Goal: Task Accomplishment & Management: Manage account settings

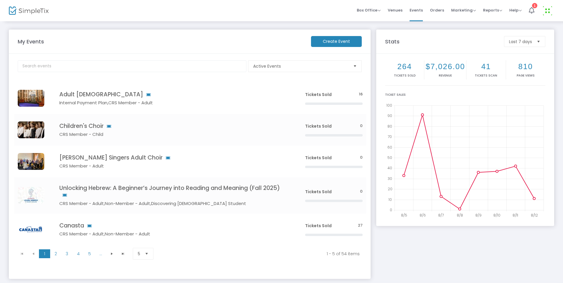
click at [126, 59] on div "Active Events Event Category Type No section found" at bounding box center [190, 65] width 346 height 14
click at [126, 65] on input "text" at bounding box center [132, 66] width 229 height 12
type input "[DEMOGRAPHIC_DATA]"
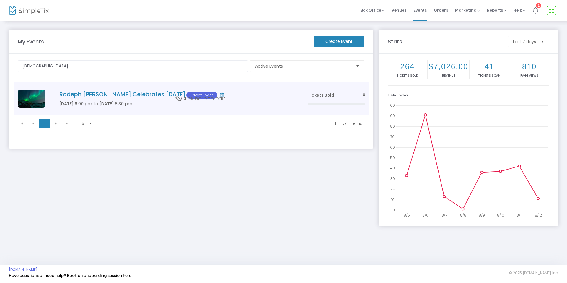
click at [150, 96] on h4 "Rodeph [PERSON_NAME] Celebrates [DATE] Private Event" at bounding box center [174, 95] width 231 height 8
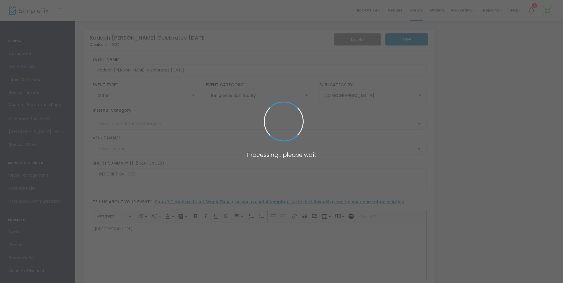
type input "Congregation Rodeph [PERSON_NAME]"
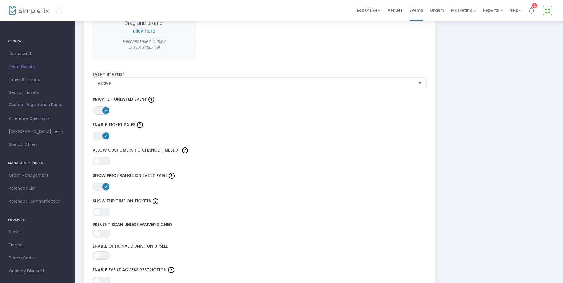
scroll to position [655, 0]
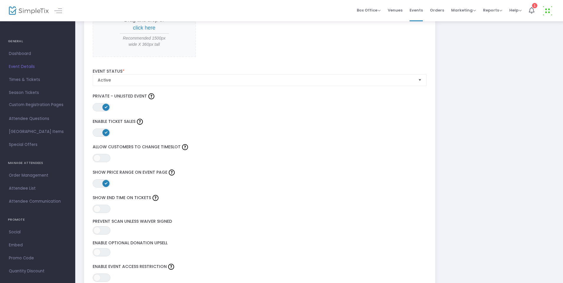
click at [105, 104] on span at bounding box center [105, 107] width 7 height 7
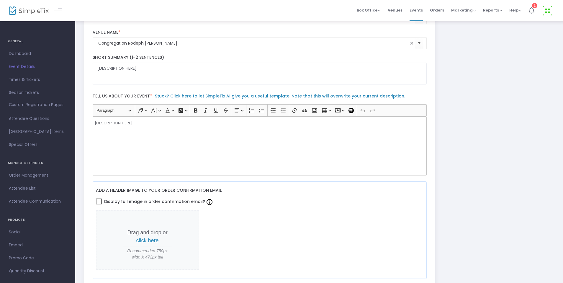
scroll to position [117, 0]
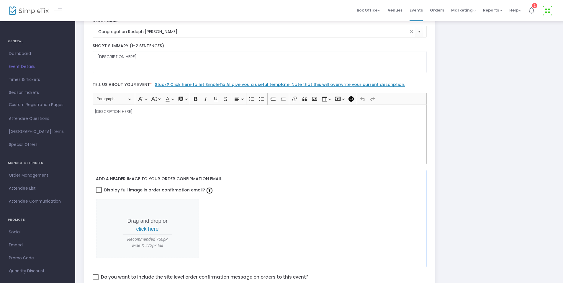
click at [131, 116] on div "[DESCRIPTION HERE]" at bounding box center [260, 134] width 335 height 59
drag, startPoint x: 136, startPoint y: 113, endPoint x: 72, endPoint y: 101, distance: 64.4
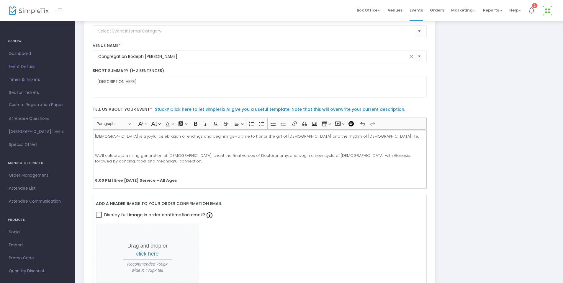
scroll to position [82, 0]
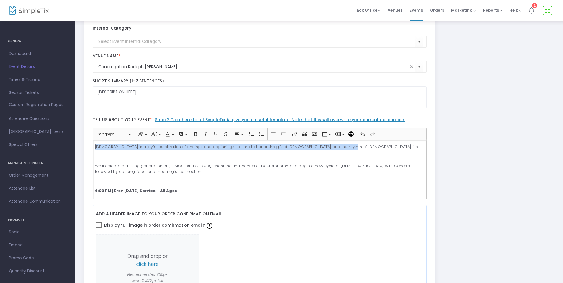
drag, startPoint x: 341, startPoint y: 148, endPoint x: 108, endPoint y: 126, distance: 234.4
click at [108, 126] on div "Tell us about your event * Stuck? Click here to let SimpleTix AI give you a use…" at bounding box center [260, 156] width 340 height 91
copy p "Simchat Torah is a joyful celebration of endings and beginnings—a time to honor…"
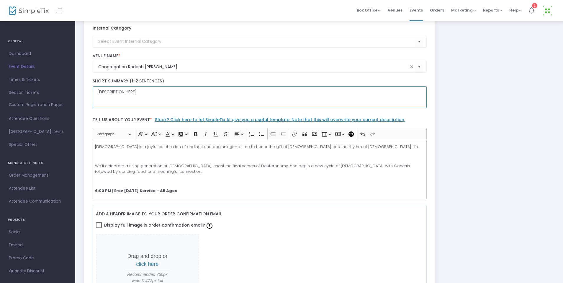
drag, startPoint x: 152, startPoint y: 95, endPoint x: 85, endPoint y: 79, distance: 69.7
paste textarea "Simchat Torah is a joyful celebration of endings and beginnings—a time to honor…"
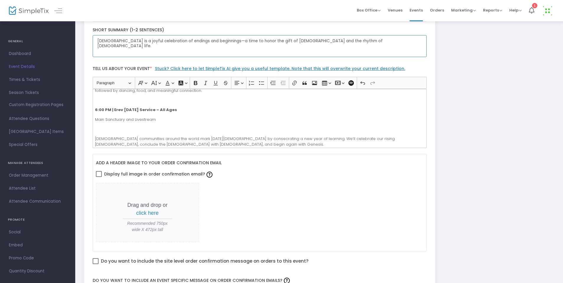
scroll to position [35, 0]
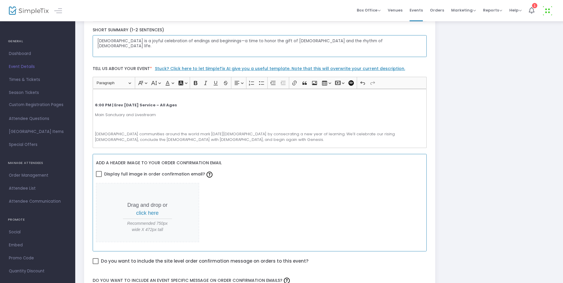
type textarea "Simchat Torah is a joyful celebration of endings and beginnings—a time to honor…"
click at [144, 215] on span "click here" at bounding box center [147, 213] width 22 height 6
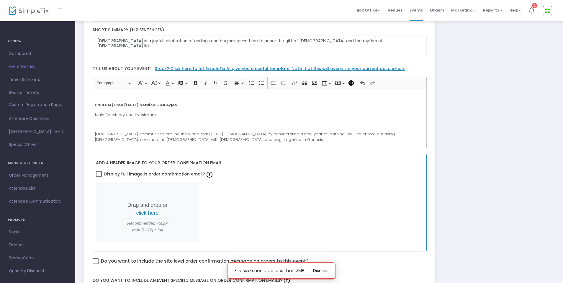
click at [153, 208] on p "Drag and drop or click here" at bounding box center [147, 209] width 49 height 16
click at [153, 211] on span "click here" at bounding box center [147, 213] width 22 height 6
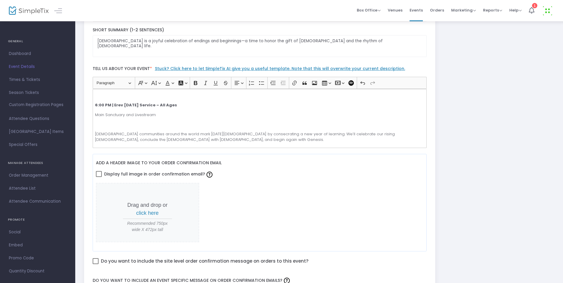
scroll to position [0, 0]
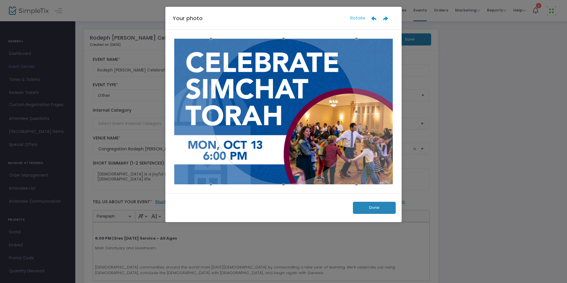
click at [374, 208] on button "Done" at bounding box center [374, 208] width 43 height 12
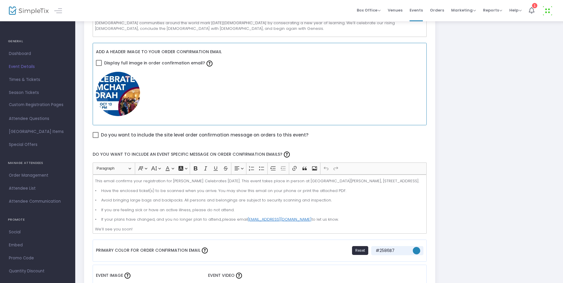
scroll to position [216, 0]
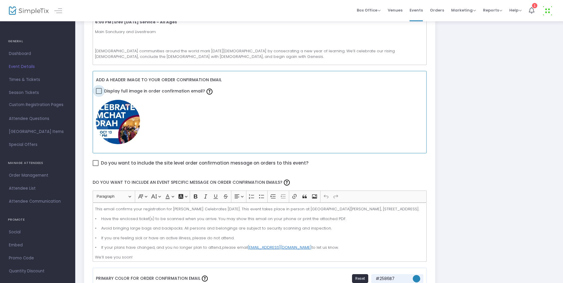
click at [116, 89] on span "Display full image in order confirmation email?" at bounding box center [159, 91] width 110 height 10
click at [99, 94] on input "Display full image in order confirmation email?" at bounding box center [99, 94] width 0 height 0
checkbox input "false"
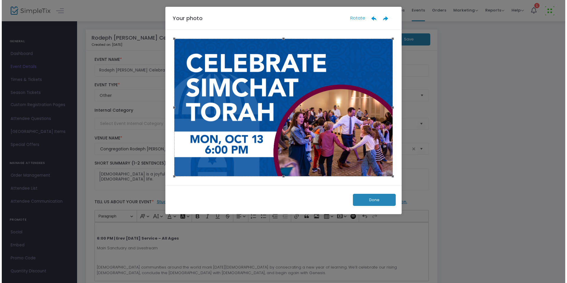
scroll to position [0, 0]
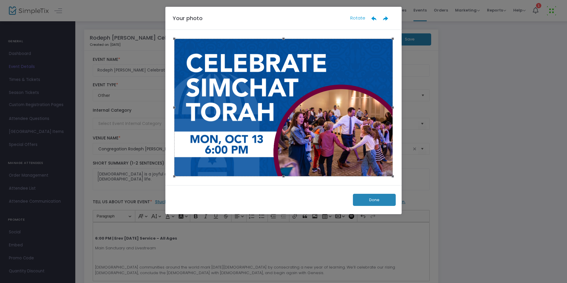
click at [379, 201] on button "Done" at bounding box center [374, 200] width 43 height 12
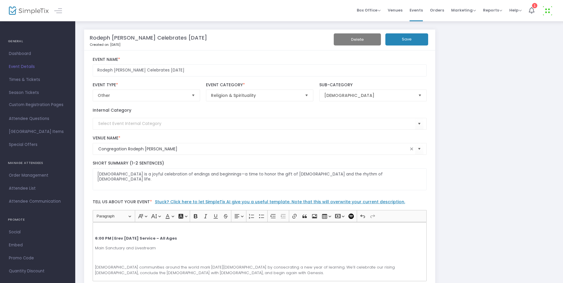
click at [399, 38] on button "Save" at bounding box center [407, 39] width 43 height 12
click at [28, 53] on span "Dashboard" at bounding box center [38, 54] width 58 height 8
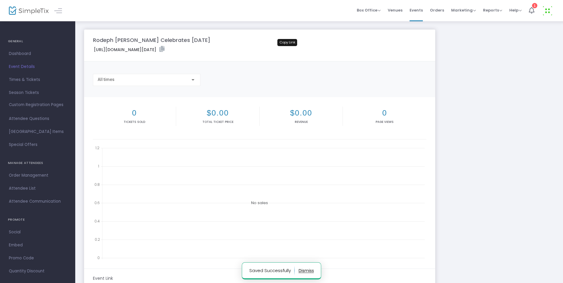
click at [165, 47] on icon at bounding box center [161, 49] width 5 height 6
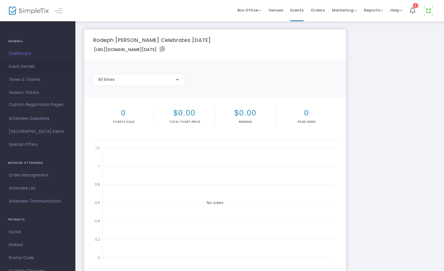
click at [25, 67] on span "Event Details" at bounding box center [38, 67] width 58 height 8
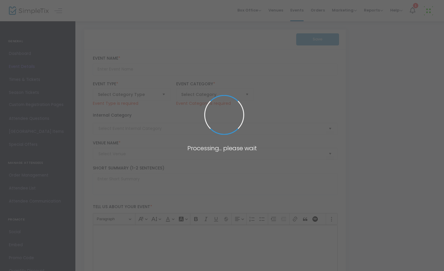
type input "Rodeph Sholom Celebrates Simchat Torah"
type textarea "Simchat Torah is a joyful celebration of endings and beginnings—a time to honor…"
type input "Register"
type input "Congregation Rodeph Sholom"
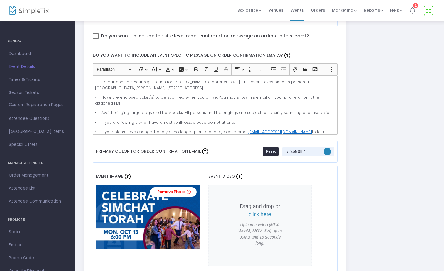
scroll to position [364, 0]
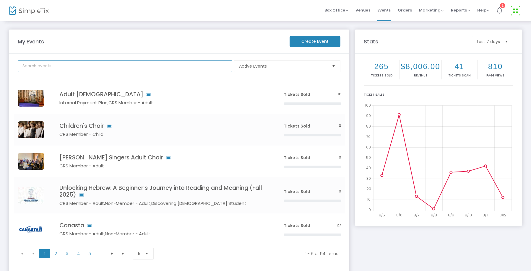
click at [131, 68] on input "text" at bounding box center [125, 66] width 214 height 12
paste input "[PERSON_NAME] Group Sparkers Welcome Dinner"
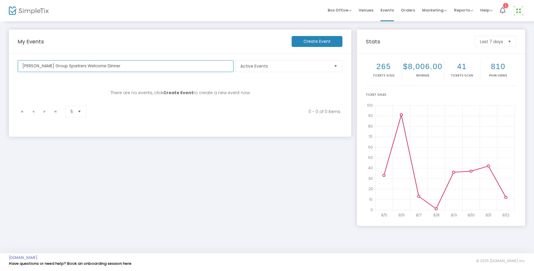
type input "[PERSON_NAME] Group Sparkers Welcome Dinner"
drag, startPoint x: 171, startPoint y: 67, endPoint x: 13, endPoint y: 66, distance: 158.0
click at [13, 66] on m-panel-content "Sholom Group Sparkers Welcome Dinner Active Events Event Category Type No secti…" at bounding box center [180, 95] width 343 height 83
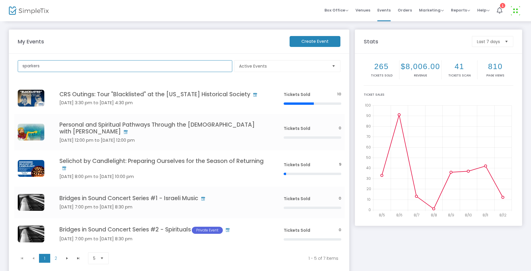
type input "sparkers"
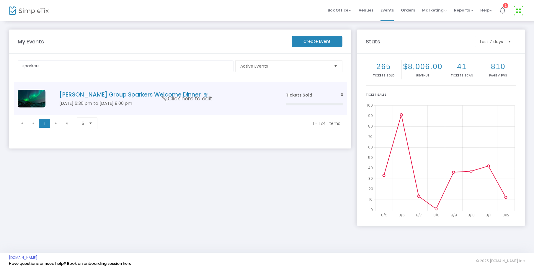
click at [144, 97] on h4 "Sholom Group Sparkers Welcome Dinner" at bounding box center [163, 94] width 209 height 7
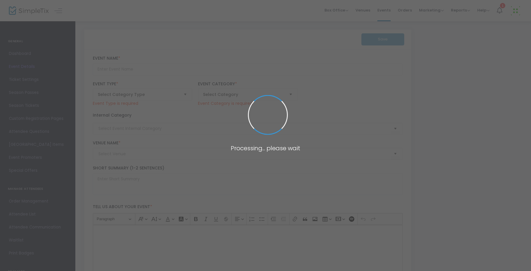
type input "Sholom Group Sparkers Welcome Dinner"
type textarea "[DESCRIPTION HERE]"
type input "Register"
type input "Congregation Rodeph Sholom"
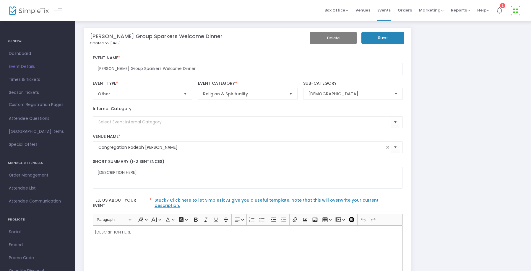
scroll to position [7, 0]
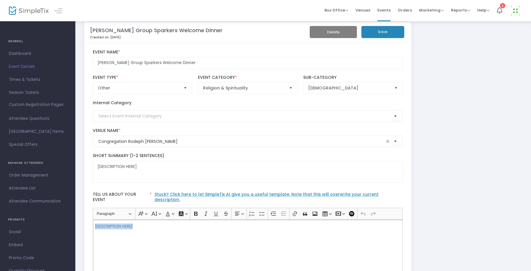
drag, startPoint x: 172, startPoint y: 223, endPoint x: 86, endPoint y: 222, distance: 86.0
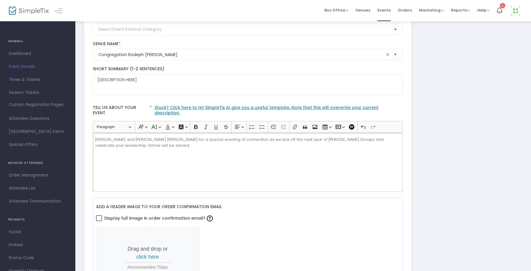
scroll to position [143, 0]
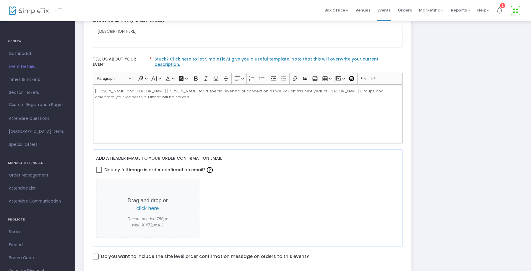
drag, startPoint x: 236, startPoint y: 87, endPoint x: 87, endPoint y: 87, distance: 148.3
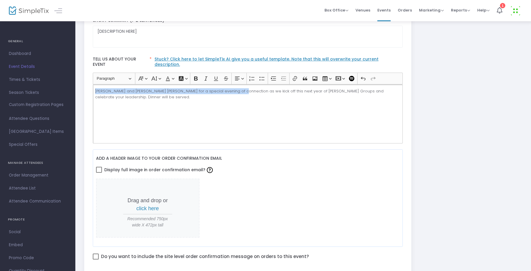
drag, startPoint x: 95, startPoint y: 86, endPoint x: 235, endPoint y: 88, distance: 140.3
click at [235, 88] on p "Join Rabbi Spratt and Cantor De Lowe for a special evening of connection as we …" at bounding box center [247, 94] width 305 height 12
copy p "Join Rabbi Spratt and Cantor De Lowe for a special evening of connection"
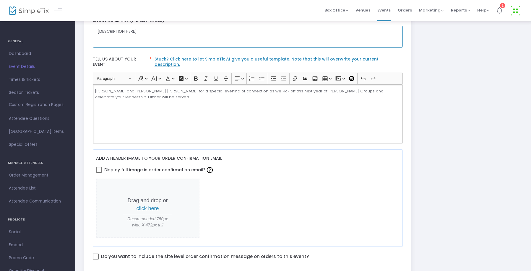
click at [195, 41] on textarea "[DESCRIPTION HERE]" at bounding box center [248, 37] width 310 height 22
drag, startPoint x: 172, startPoint y: 35, endPoint x: 63, endPoint y: 29, distance: 109.4
paste textarea "Join Rabbi Spratt and Cantor De Lowe for a special evening of connection"
type textarea "Join Rabbi Spratt and Cantor De Lowe for a special evening of connection."
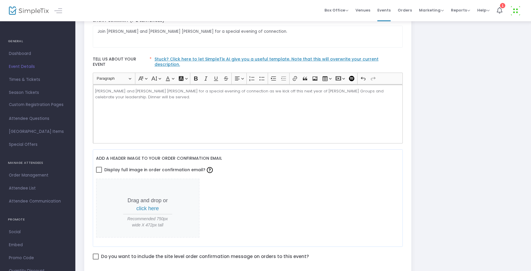
click at [384, 88] on p "Join Rabbi Spratt and Cantor De Lowe for a special evening of connection as we …" at bounding box center [247, 94] width 305 height 12
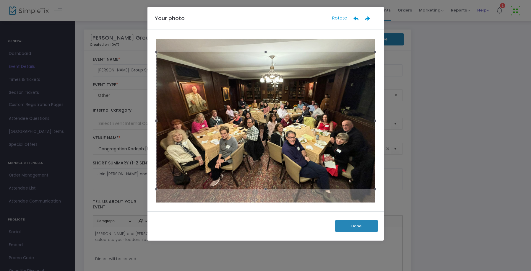
scroll to position [0, 0]
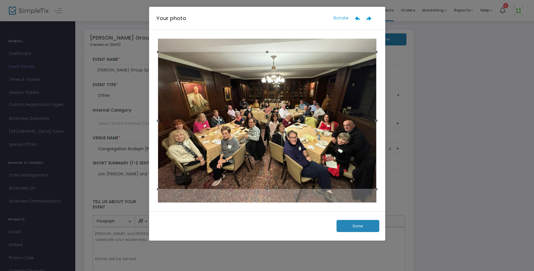
click at [353, 227] on button "Done" at bounding box center [358, 226] width 43 height 12
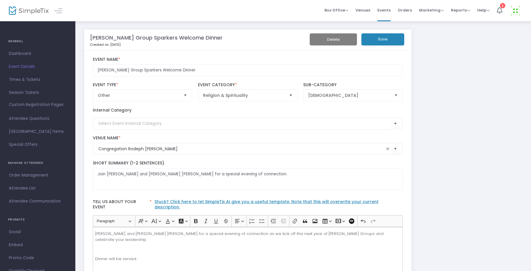
click at [372, 45] on button "Save" at bounding box center [382, 39] width 43 height 12
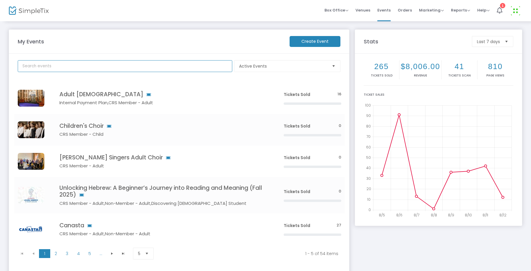
click at [73, 68] on input "text" at bounding box center [125, 66] width 214 height 12
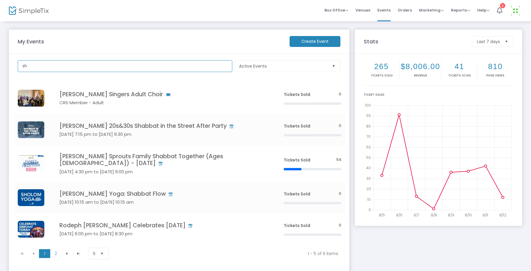
type input "s"
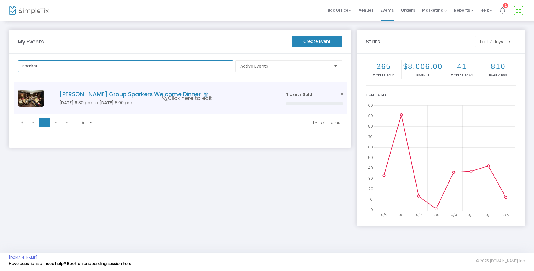
type input "sparker"
click at [101, 98] on h4 "Sholom Group Sparkers Welcome Dinner" at bounding box center [163, 94] width 209 height 7
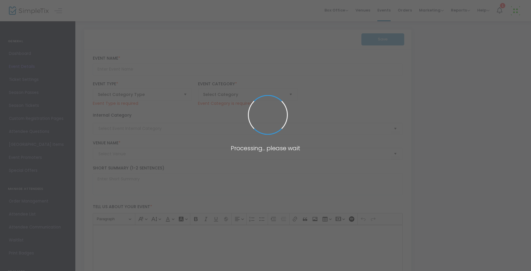
type input "Sholom Group Sparkers Welcome Dinner"
type textarea "Join Rabbi Spratt and Cantor De Lowe for a special evening of connection."
type input "Register"
type input "Congregation Rodeph [PERSON_NAME]"
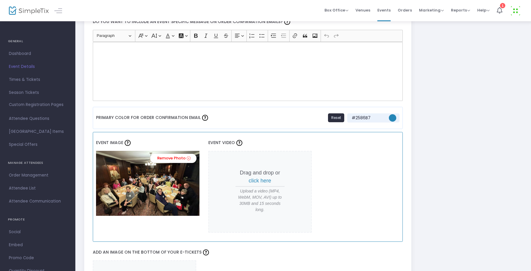
scroll to position [430, 0]
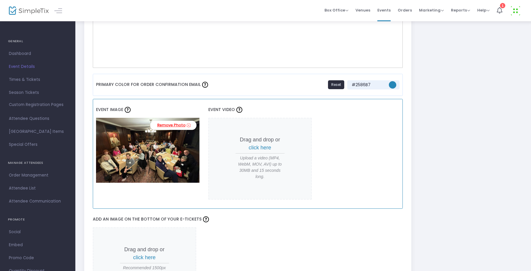
click at [176, 121] on link "Remove Photo" at bounding box center [173, 125] width 46 height 9
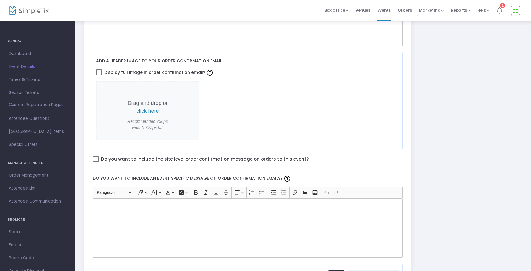
scroll to position [360, 0]
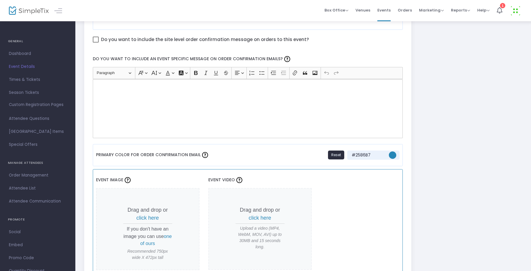
click at [155, 215] on span "click here" at bounding box center [147, 218] width 22 height 6
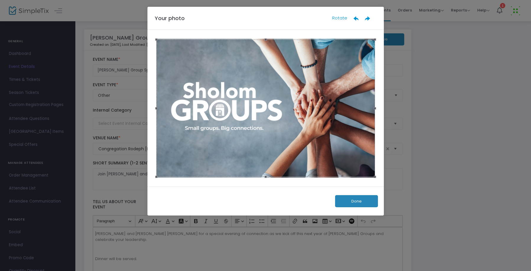
scroll to position [0, 0]
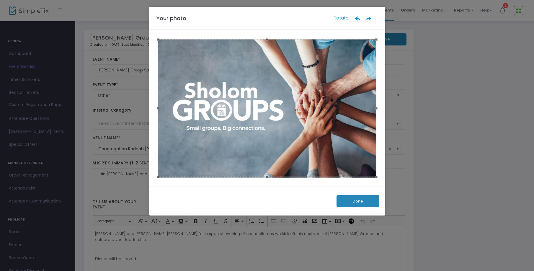
click at [351, 202] on button "Done" at bounding box center [358, 201] width 43 height 12
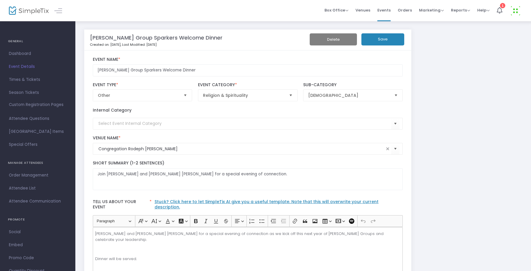
click at [377, 41] on button "Save" at bounding box center [382, 39] width 43 height 12
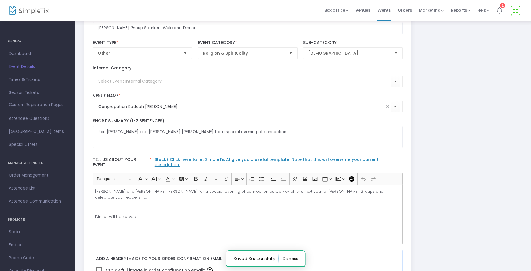
scroll to position [43, 0]
click at [37, 52] on span "Dashboard" at bounding box center [38, 54] width 58 height 8
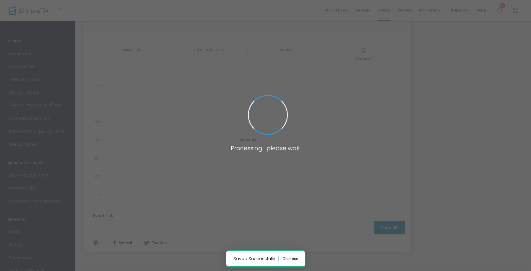
type input "https://www.simpletix.com/e/sholom-group-sparkers-welcome-dinner-tickets-228888"
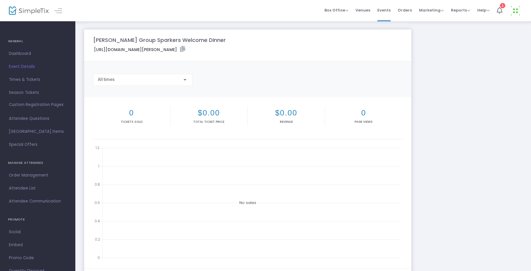
click at [153, 50] on label "https://www.simpletix.com/e/sholom-group-sparkers-welcome-dinner-tickets-228888" at bounding box center [139, 49] width 91 height 7
click at [185, 48] on icon at bounding box center [182, 49] width 5 height 6
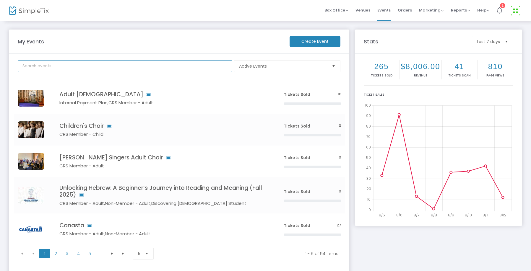
click at [148, 64] on input "text" at bounding box center [125, 66] width 214 height 12
type input "current state"
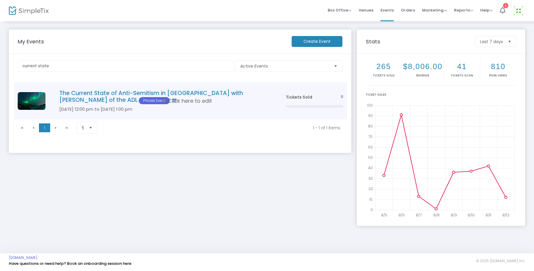
click at [116, 90] on h4 "The Current State of Anti-Semitism in America with David White of the ADL Priva…" at bounding box center [163, 97] width 209 height 14
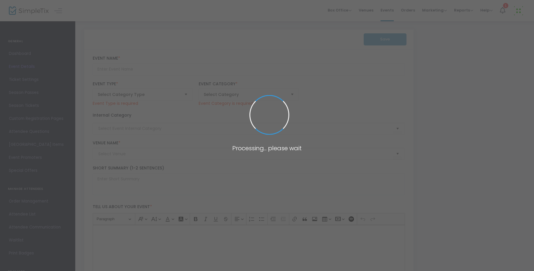
type input "The Current State of Anti-Semitism in America with David White of the ADL"
type textarea "[DESCRIPTION HERE]"
type input "Register"
type input "Congregation Rodeph [PERSON_NAME]"
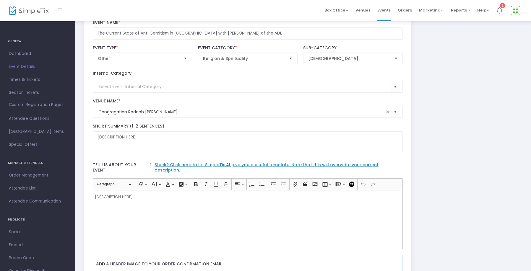
scroll to position [45, 0]
drag, startPoint x: 144, startPoint y: 185, endPoint x: 70, endPoint y: 177, distance: 73.9
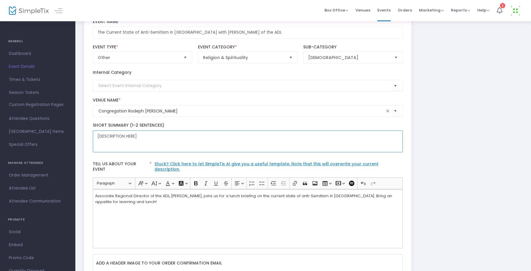
drag, startPoint x: 158, startPoint y: 131, endPoint x: 89, endPoint y: 127, distance: 69.3
type textarea "A"
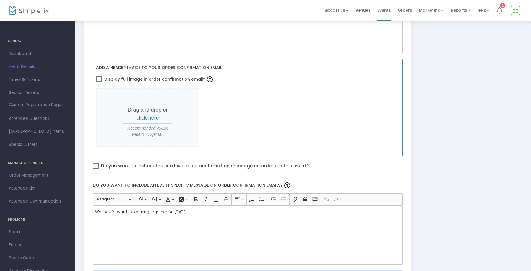
scroll to position [263, 0]
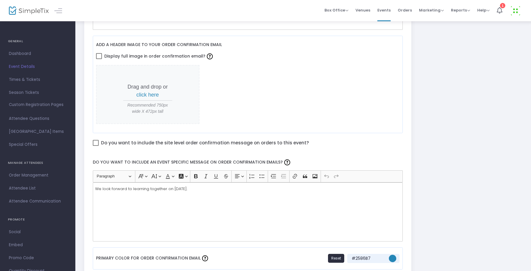
type textarea "Join CRS and David White for a lunch briefing on anti-Semitism in the US."
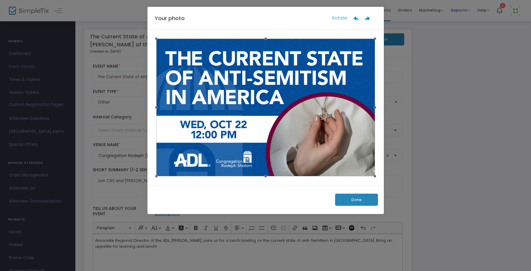
scroll to position [0, 0]
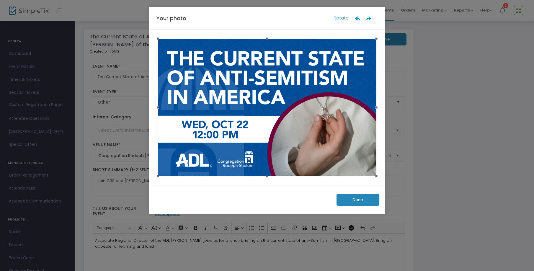
click at [353, 201] on button "Done" at bounding box center [358, 200] width 43 height 12
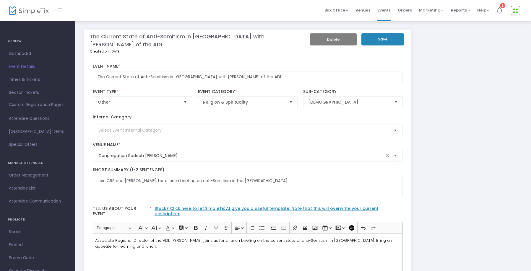
click at [378, 40] on button "Save" at bounding box center [382, 39] width 43 height 12
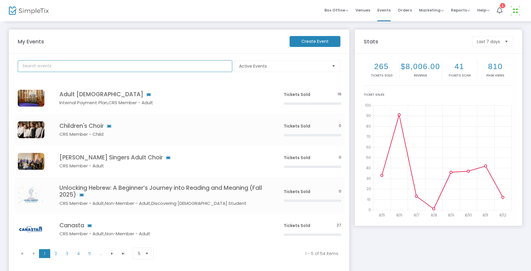
click at [104, 64] on input "text" at bounding box center [125, 66] width 214 height 12
type input "membership [DEMOGRAPHIC_DATA] dinner"
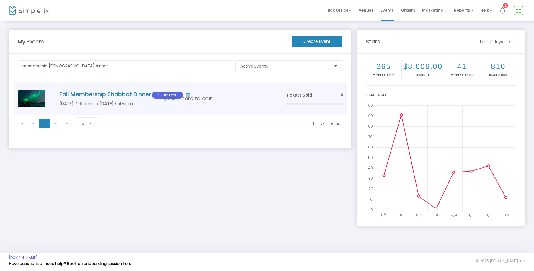
click at [141, 94] on h4 "Fall Membership Shabbat Dinner Private Event" at bounding box center [163, 95] width 209 height 8
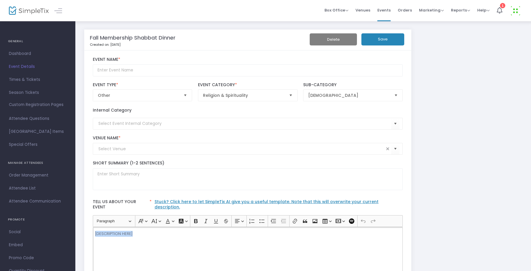
drag, startPoint x: 146, startPoint y: 227, endPoint x: 83, endPoint y: 223, distance: 63.9
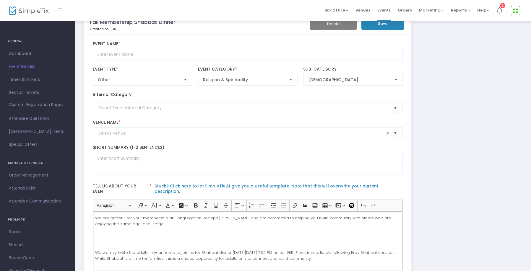
click at [156, 233] on div "We are grateful for your membership at Congregation Rodeph Sholom and are commi…" at bounding box center [248, 240] width 310 height 59
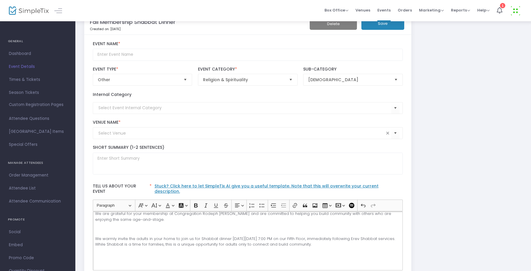
scroll to position [10, 0]
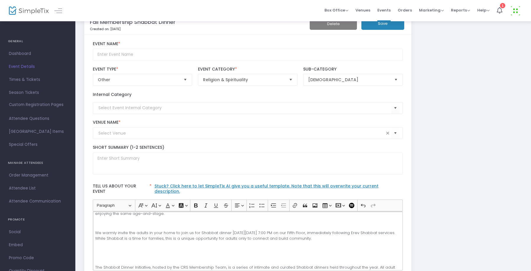
click at [136, 255] on p "Rich Text Editor, main" at bounding box center [247, 258] width 305 height 6
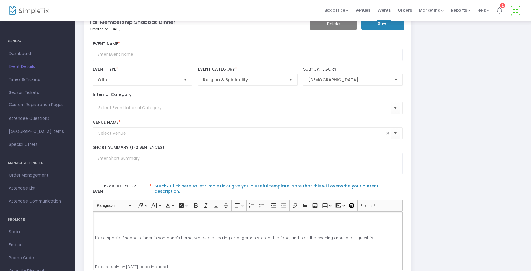
scroll to position [67, 0]
click at [117, 226] on div "We are grateful for your membership at Congregation Rodeph Sholom and are commi…" at bounding box center [248, 240] width 310 height 59
click at [116, 223] on p "Rich Text Editor, main" at bounding box center [247, 226] width 305 height 6
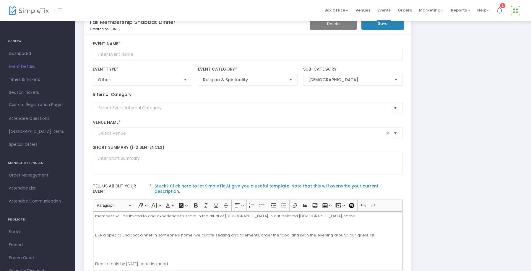
scroll to position [58, 0]
click at [101, 252] on p "Rich Text Editor, main" at bounding box center [247, 255] width 305 height 6
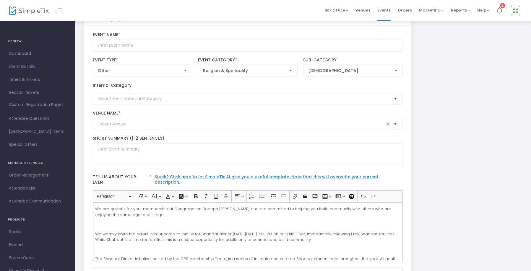
scroll to position [37, 0]
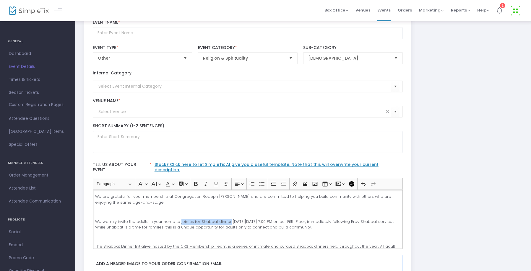
drag, startPoint x: 180, startPoint y: 218, endPoint x: 229, endPoint y: 218, distance: 49.0
click at [229, 219] on p "We warmly invite the adults in your home to join us for Shabbat dinner on Frida…" at bounding box center [247, 225] width 305 height 12
copy p "join us for Shabbat dinner"
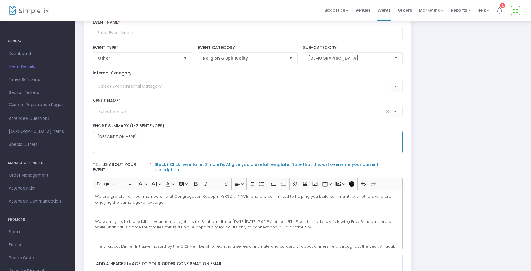
drag, startPoint x: 139, startPoint y: 139, endPoint x: 89, endPoint y: 135, distance: 50.4
paste textarea "join us for Shabbat dinner"
click at [98, 137] on textarea "join us for Shabbat dinner" at bounding box center [248, 142] width 310 height 22
drag, startPoint x: 206, startPoint y: 142, endPoint x: 205, endPoint y: 139, distance: 3.1
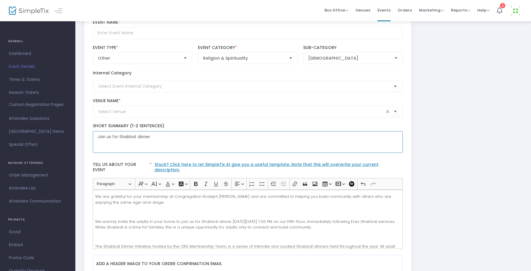
click at [206, 142] on textarea "Join us for Shabbat dinner" at bounding box center [248, 142] width 310 height 22
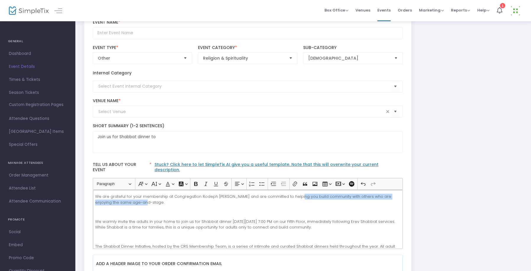
drag, startPoint x: 297, startPoint y: 191, endPoint x: 137, endPoint y: 200, distance: 160.0
click at [137, 200] on p "We are grateful for your membership at Congregation Rodeph Sholom and are commi…" at bounding box center [247, 200] width 305 height 12
click at [171, 203] on div "We are grateful for your membership at Congregation Rodeph Sholom and are commi…" at bounding box center [248, 219] width 310 height 59
drag, startPoint x: 144, startPoint y: 197, endPoint x: 296, endPoint y: 192, distance: 151.9
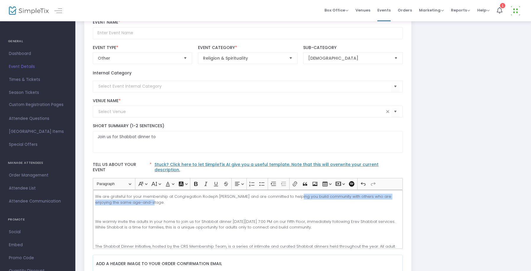
click at [296, 194] on p "We are grateful for your membership at Congregation Rodeph Sholom and are commi…" at bounding box center [247, 200] width 305 height 12
copy p "build community with others who are enjoying the same age-and-stage."
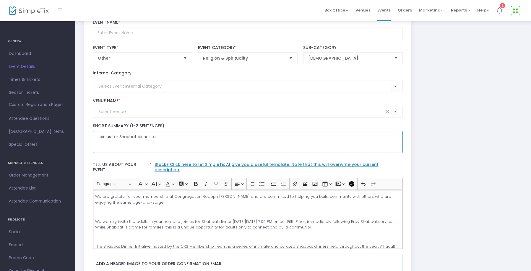
click at [190, 135] on textarea "Join us for Shabbat dinner to" at bounding box center [248, 142] width 310 height 22
paste textarea "build community with others who are enjoying the same age-and-stage."
click at [157, 136] on textarea "Join us for Shabbat dinner to build community with others who are enjoying the …" at bounding box center [248, 142] width 310 height 22
click at [310, 136] on textarea "Join us for Shabbat dinner to build community with others who are enjoying the …" at bounding box center [248, 142] width 310 height 22
click at [215, 136] on textarea "Join us for Shabbat dinner to build community with others who are enjoying the …" at bounding box center [248, 142] width 310 height 22
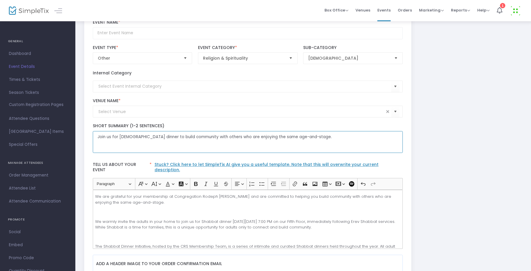
click at [216, 138] on textarea "Join us for Shabbat dinner to build community with others who are enjoying the …" at bounding box center [248, 142] width 310 height 22
click at [215, 138] on textarea "Join us for Shabbat dinner to build community with others who are enjoying the …" at bounding box center [248, 142] width 310 height 22
click at [100, 137] on textarea "Join us for Shabbat dinner to build community with others at CRS who are enjoyi…" at bounding box center [248, 142] width 310 height 22
click at [321, 136] on textarea "Join us for Shabbat dinner to build community with others at CRS who are enjoyi…" at bounding box center [248, 142] width 310 height 22
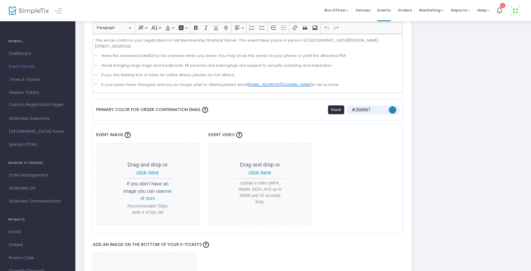
scroll to position [398, 0]
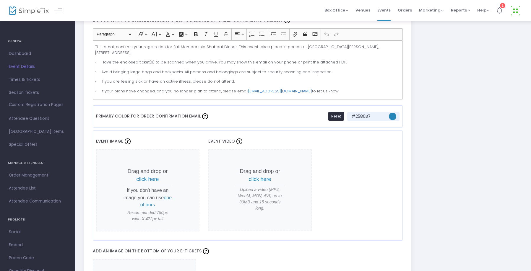
type textarea "Join us for Shabbat dinner to build community with others at CRS who are enjoyi…"
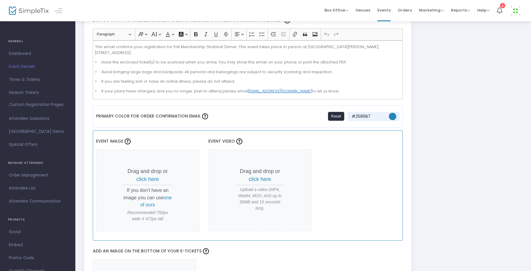
click at [148, 176] on span "click here" at bounding box center [147, 179] width 22 height 6
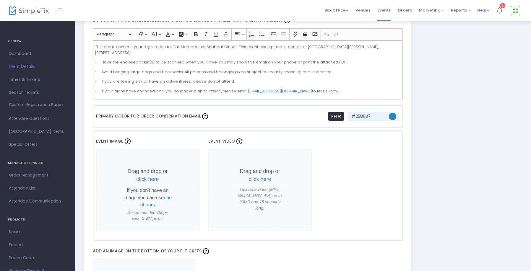
scroll to position [0, 0]
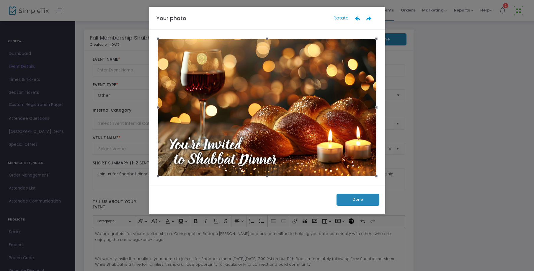
click at [354, 198] on button "Done" at bounding box center [358, 200] width 43 height 12
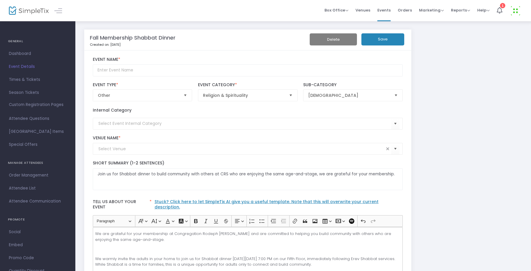
click at [385, 39] on button "Save" at bounding box center [382, 39] width 43 height 12
click at [32, 57] on span "Dashboard" at bounding box center [38, 54] width 58 height 8
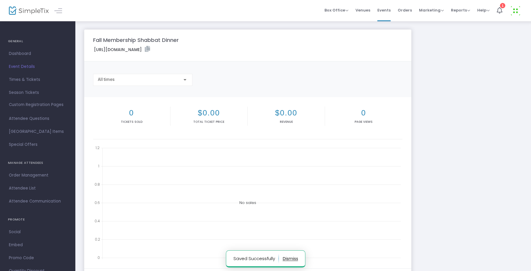
click at [144, 51] on label "https://www.simpletix.com/e/fall-membership-shabbat-dinner-tickets-228891" at bounding box center [122, 49] width 56 height 7
click at [150, 47] on label "https://www.simpletix.com/e/fall-membership-shabbat-dinner-tickets-228891" at bounding box center [122, 49] width 56 height 7
click at [150, 49] on icon at bounding box center [147, 49] width 5 height 6
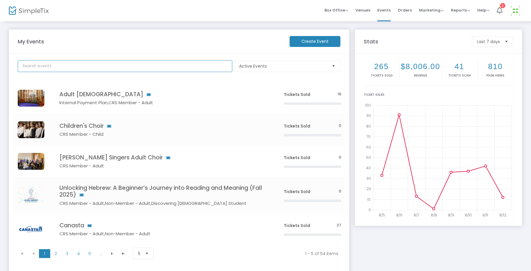
click at [170, 68] on input "text" at bounding box center [125, 66] width 214 height 12
type input "membership [DEMOGRAPHIC_DATA] dinner"
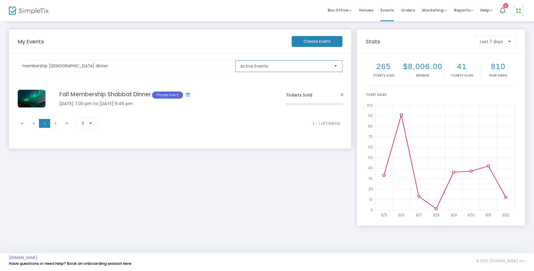
click at [289, 71] on span "Active Events" at bounding box center [284, 66] width 93 height 11
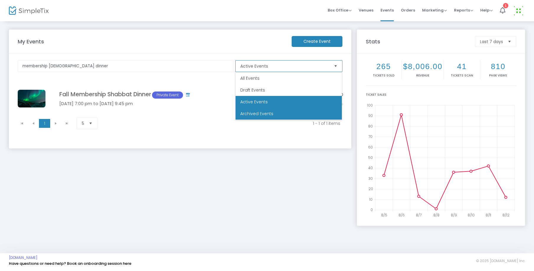
click at [283, 116] on li "Archived Events" at bounding box center [289, 114] width 106 height 12
